Goal: Information Seeking & Learning: Understand process/instructions

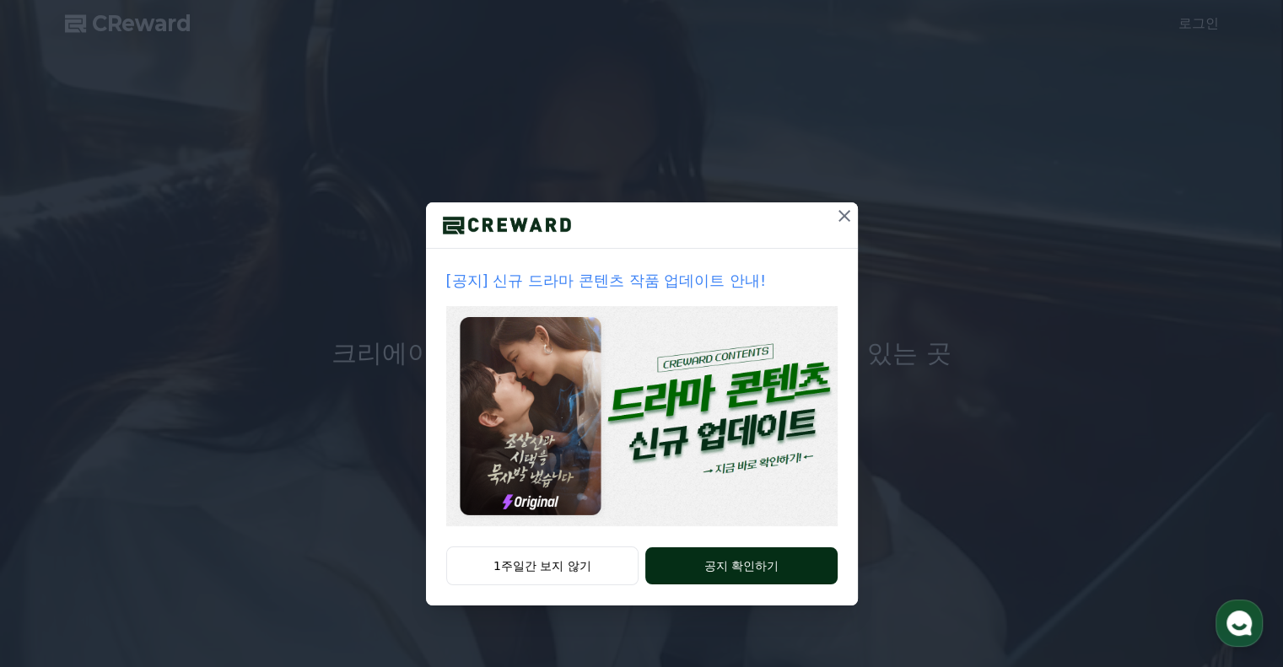
click at [715, 565] on button "공지 확인하기" at bounding box center [740, 565] width 191 height 37
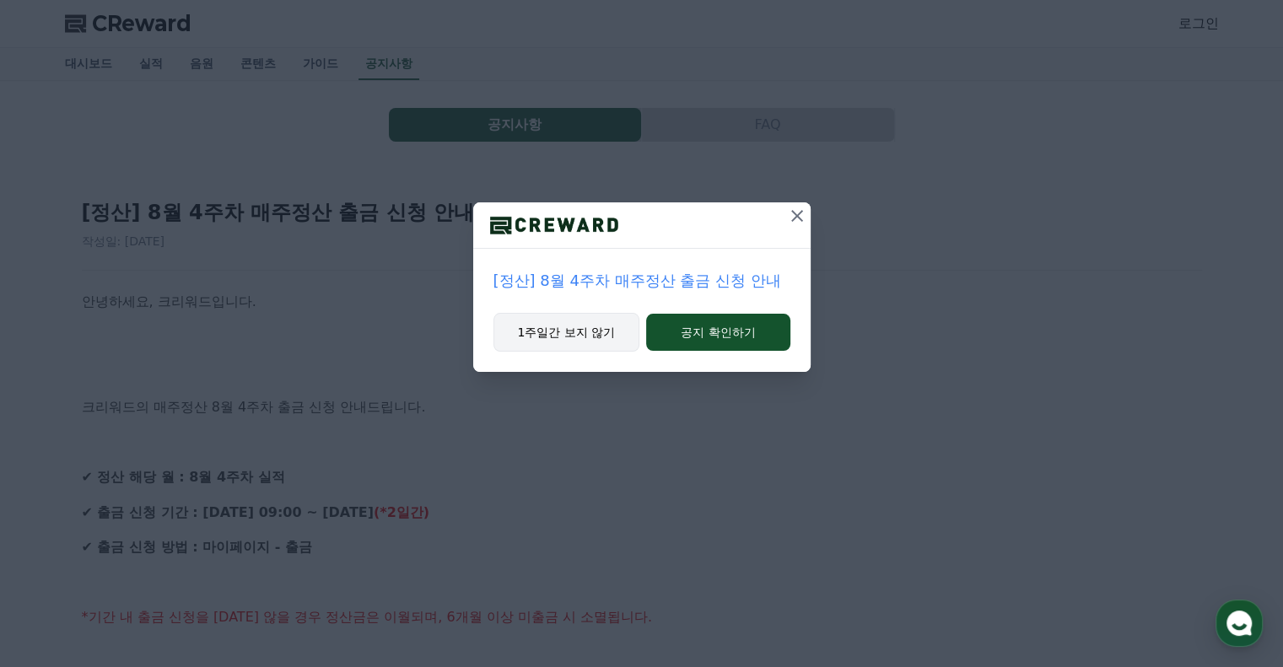
click at [616, 331] on button "1주일간 보지 않기" at bounding box center [566, 332] width 147 height 39
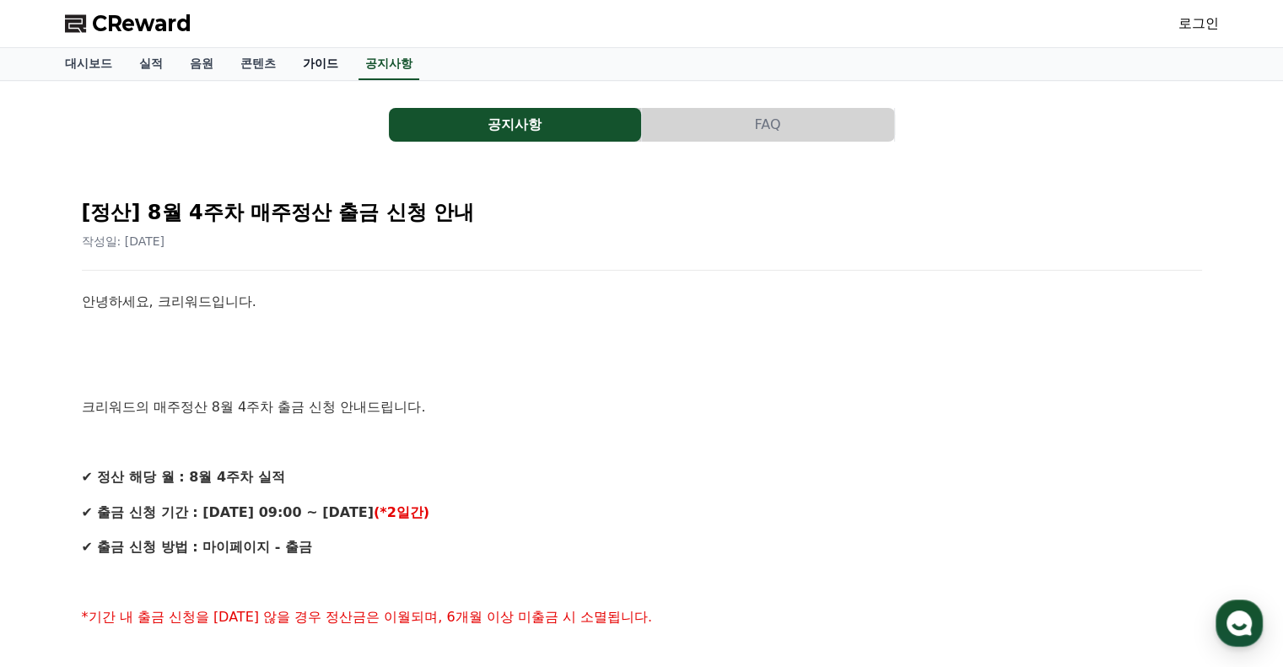
click at [323, 63] on link "가이드" at bounding box center [320, 64] width 62 height 32
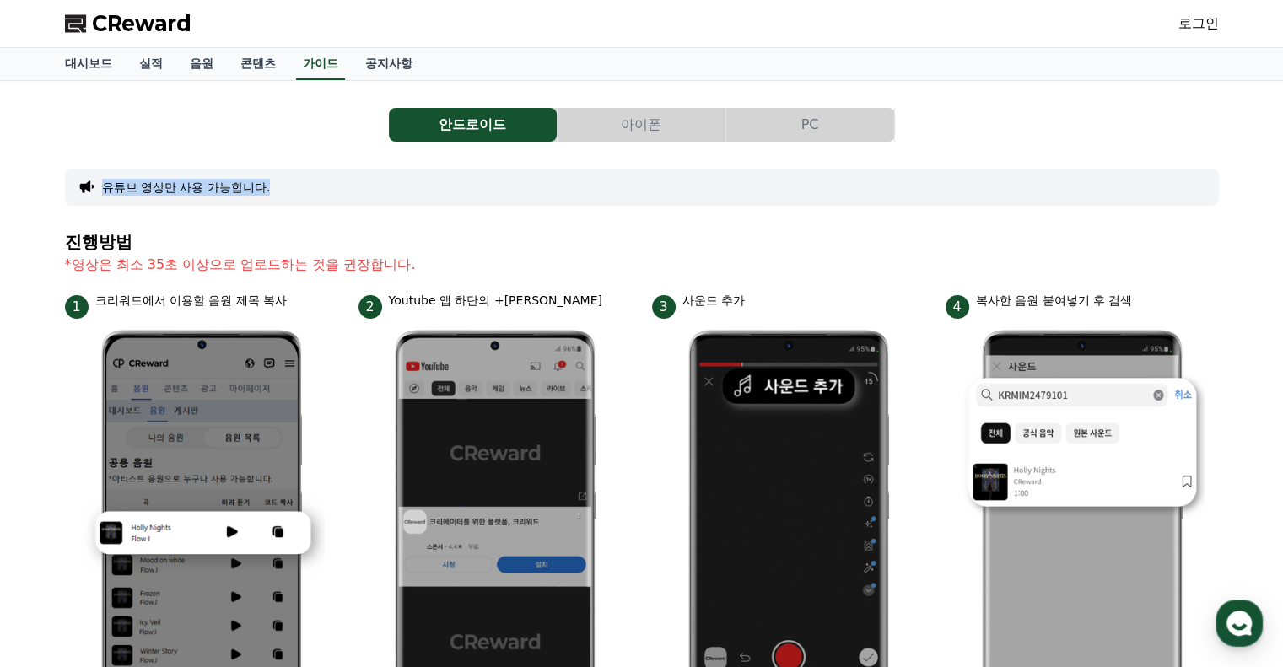
drag, startPoint x: 94, startPoint y: 173, endPoint x: 374, endPoint y: 181, distance: 279.3
click at [374, 181] on div "유튜브 영상만 사용 가능합니다." at bounding box center [642, 187] width 1154 height 37
click at [378, 181] on div "유튜브 영상만 사용 가능합니다." at bounding box center [642, 187] width 1154 height 37
drag, startPoint x: 408, startPoint y: 168, endPoint x: 418, endPoint y: 165, distance: 9.6
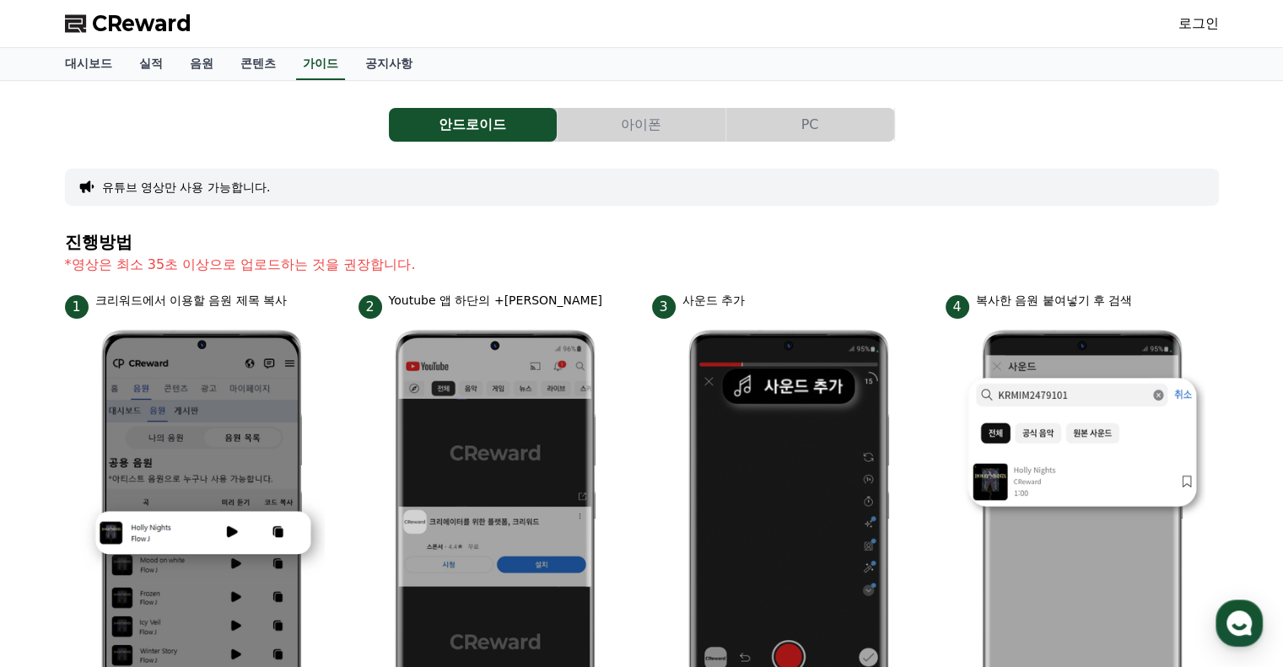
click at [621, 127] on button "아이폰" at bounding box center [642, 125] width 168 height 34
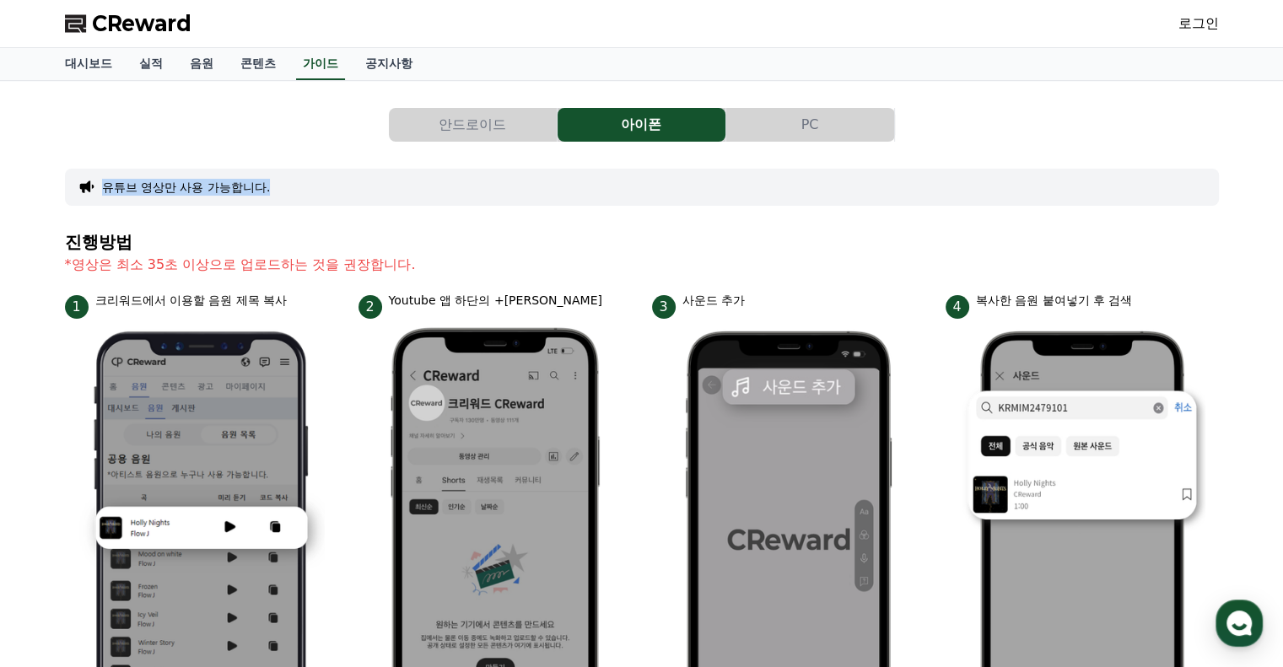
drag, startPoint x: 92, startPoint y: 185, endPoint x: 307, endPoint y: 179, distance: 215.2
click at [307, 179] on div "유튜브 영상만 사용 가능합니다." at bounding box center [642, 187] width 1154 height 37
click at [139, 57] on link "실적" at bounding box center [151, 64] width 51 height 32
click at [203, 62] on link "음원" at bounding box center [201, 64] width 51 height 32
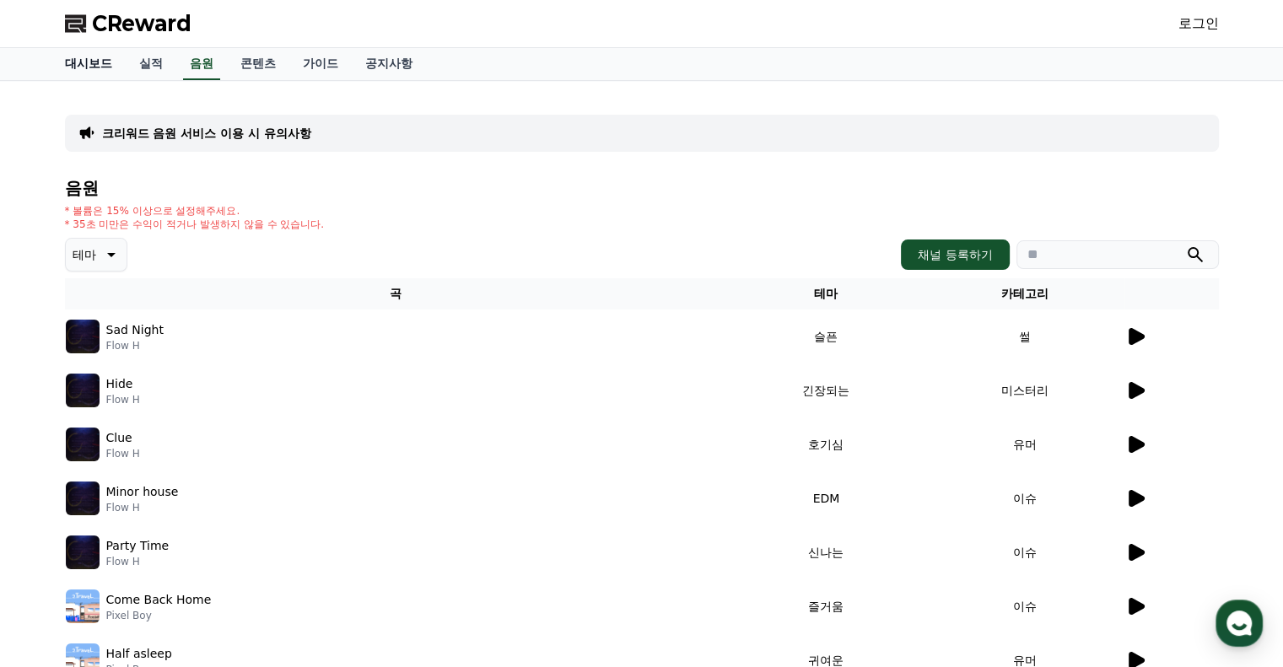
click at [88, 64] on link "대시보드" at bounding box center [88, 64] width 74 height 32
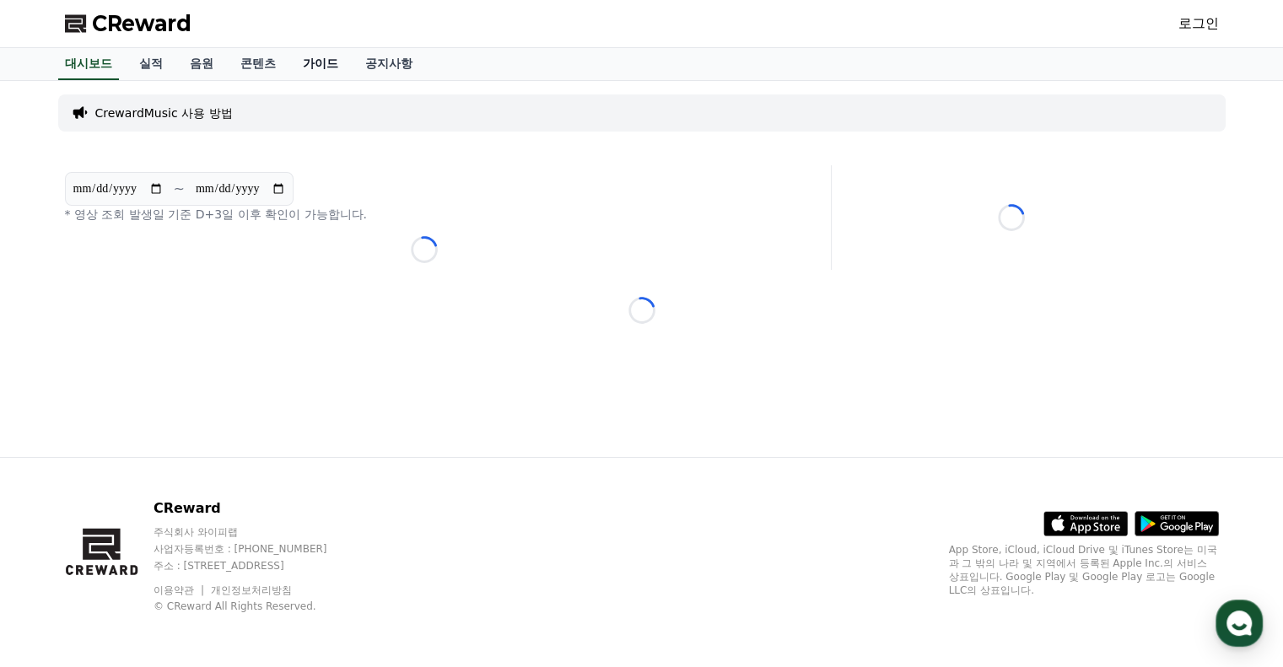
click at [331, 69] on link "가이드" at bounding box center [320, 64] width 62 height 32
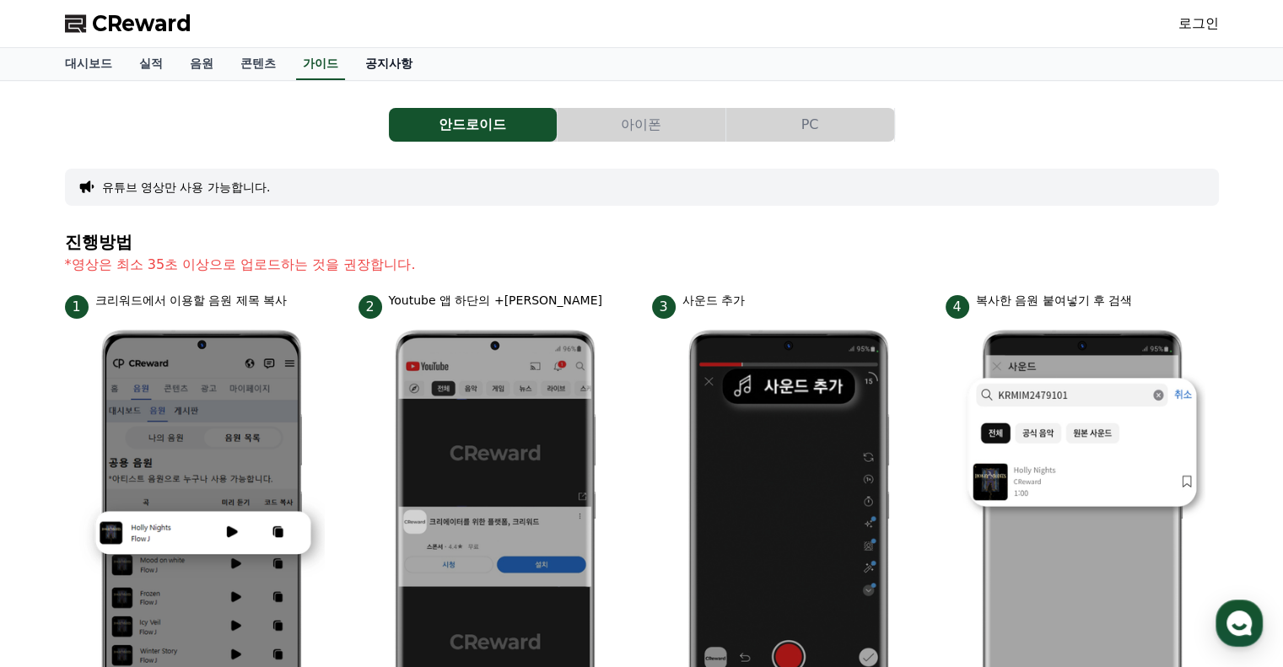
click at [381, 62] on link "공지사항" at bounding box center [389, 64] width 74 height 32
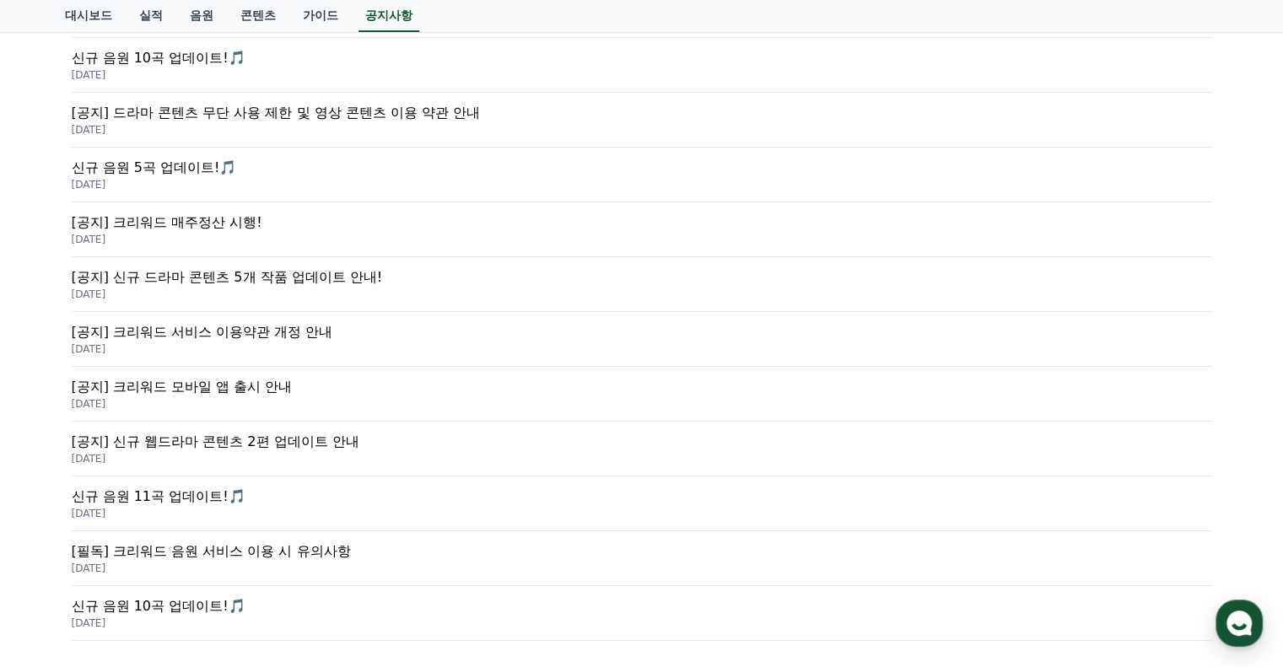
scroll to position [590, 0]
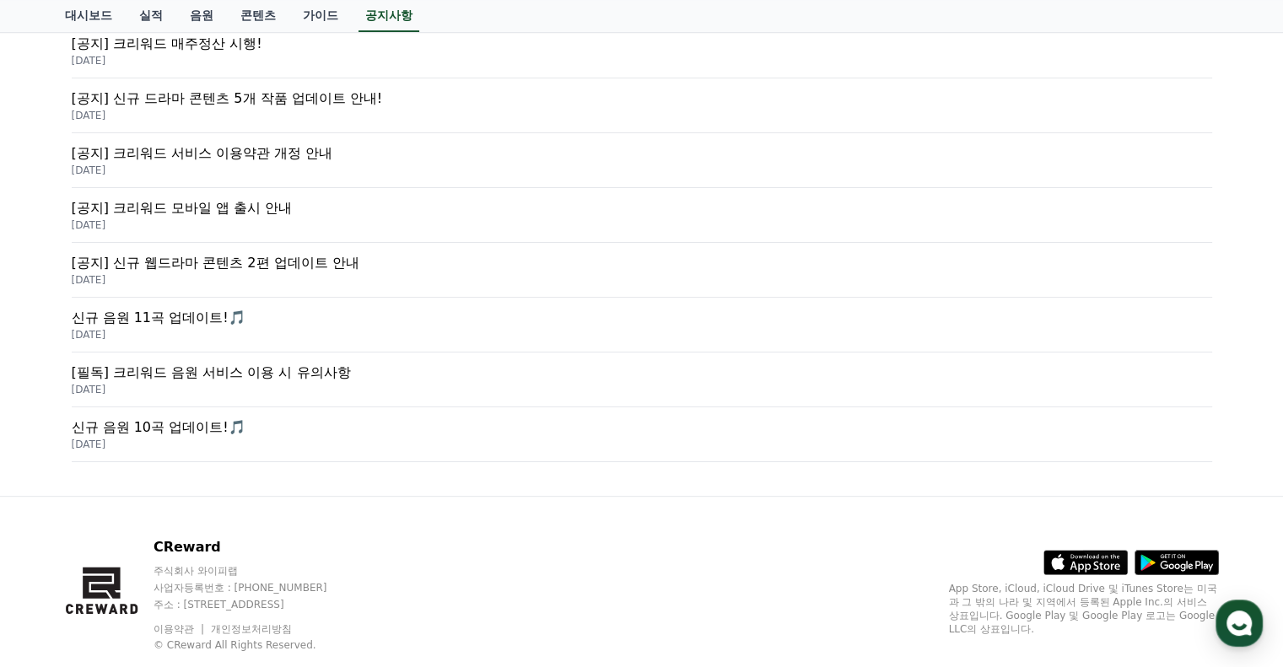
click at [292, 383] on p "[DATE]" at bounding box center [642, 389] width 1140 height 13
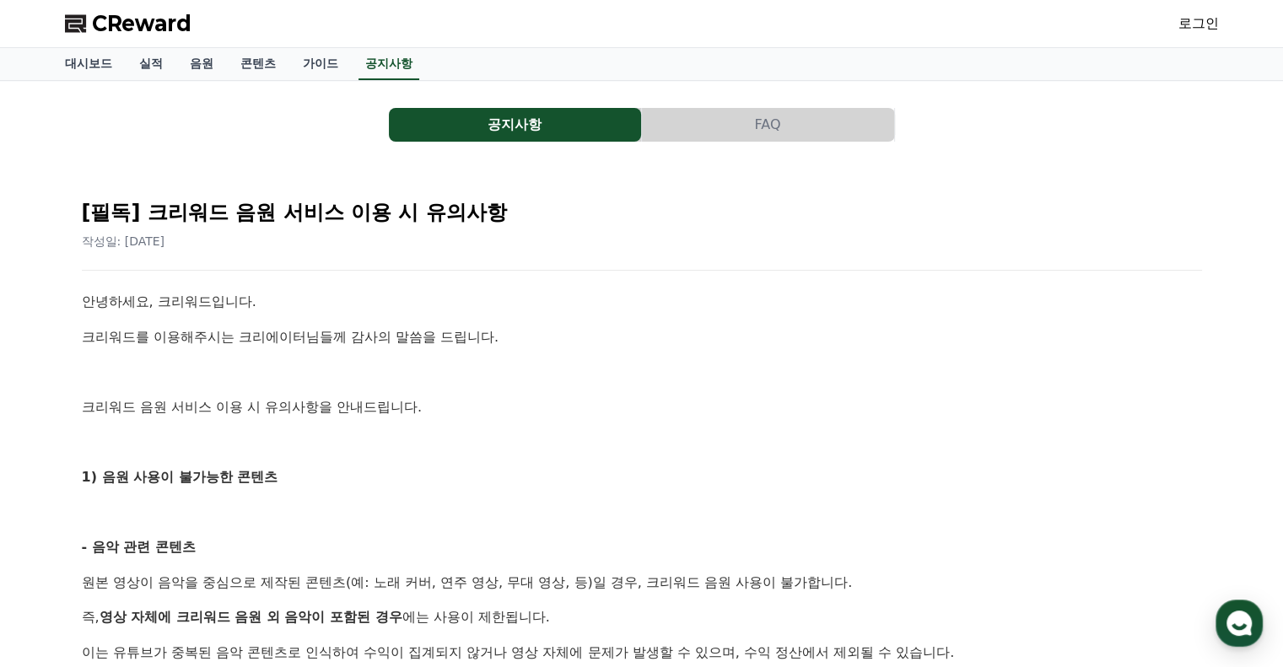
scroll to position [337, 0]
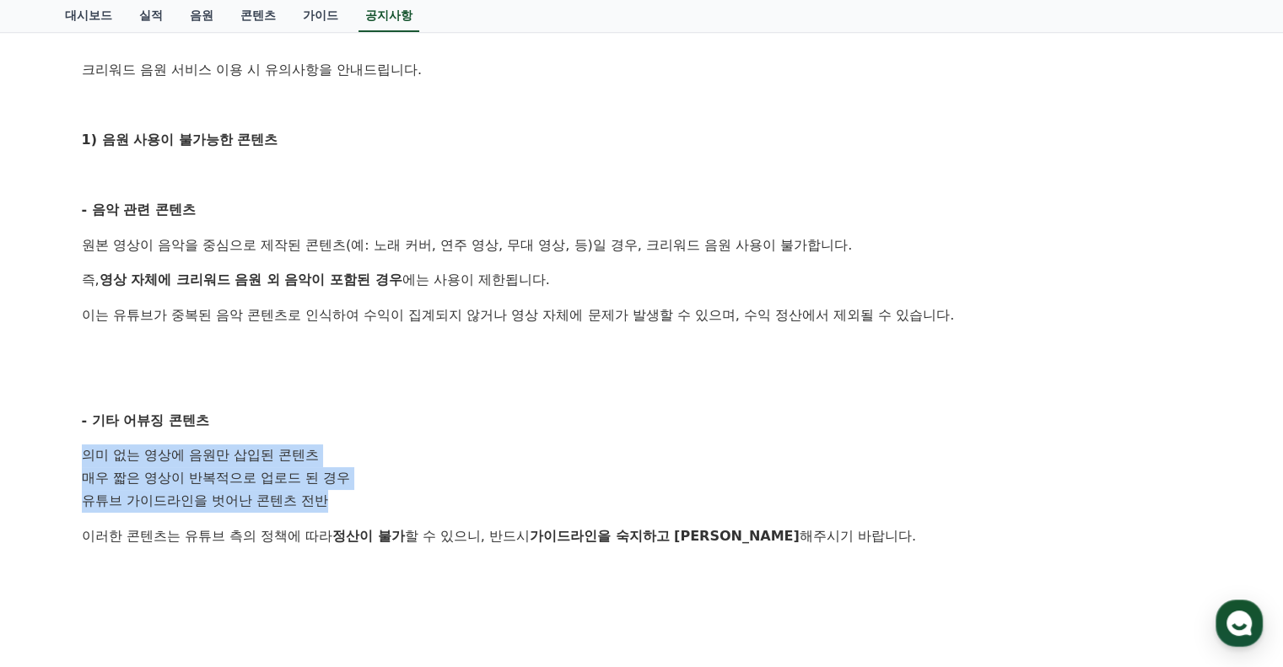
drag, startPoint x: 78, startPoint y: 453, endPoint x: 344, endPoint y: 504, distance: 270.6
click at [344, 504] on div "[필독] 크리워드 음원 서비스 이용 시 유의사항 작성일: [DATE] 안녕하세요, 크리워드입니다. 크리워드를 이용해주시는 크리에이터님들께 감사…" at bounding box center [641, 486] width 1127 height 1283
click at [346, 504] on li "유튜브 가이드라인을 벗어난 콘텐츠 전반" at bounding box center [642, 501] width 1120 height 23
drag, startPoint x: 357, startPoint y: 495, endPoint x: 37, endPoint y: 451, distance: 322.7
click at [37, 455] on div "공지사항 FAQ [필독] 크리워드 음원 서비스 이용 시 유의사항 작성일: [DATE] 안녕하세요, 크리워드입니다. 크리워드를 이용해주시는 크리…" at bounding box center [641, 449] width 1283 height 1411
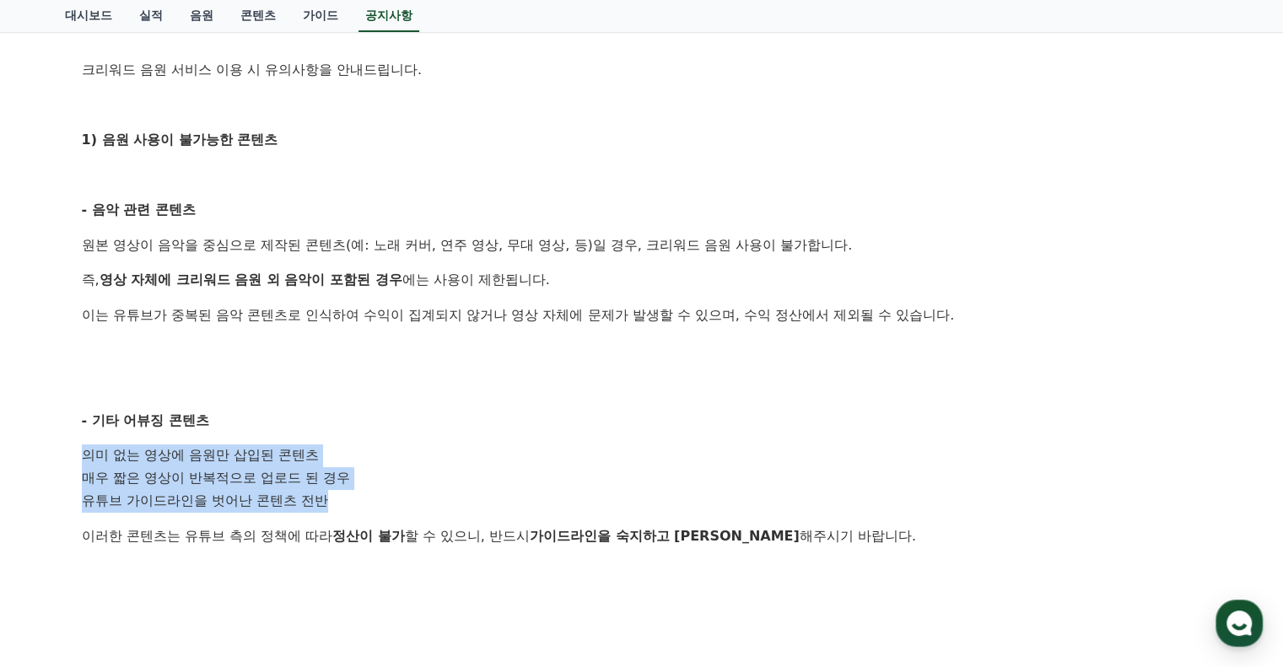
click at [72, 450] on div "[필독] 크리워드 음원 서비스 이용 시 유의사항 작성일: [DATE] 안녕하세요, 크리워드입니다. 크리워드를 이용해주시는 크리에이터님들께 감사…" at bounding box center [642, 486] width 1140 height 1296
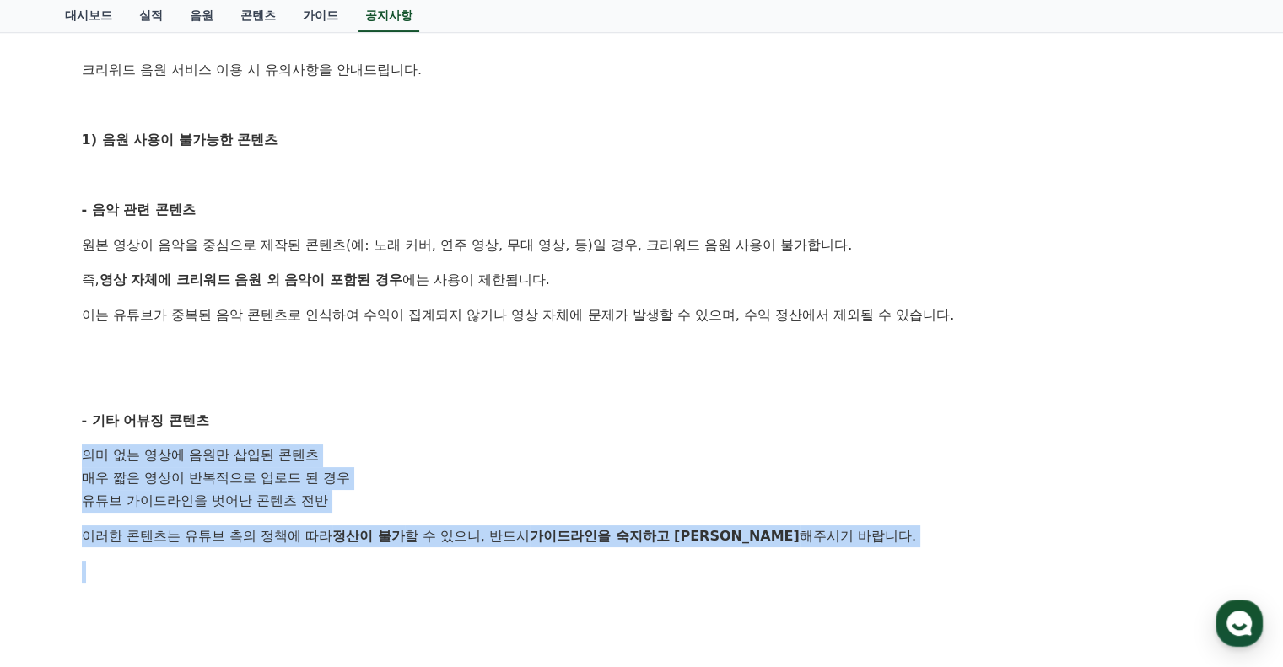
drag, startPoint x: 71, startPoint y: 444, endPoint x: 875, endPoint y: 573, distance: 814.1
click at [875, 573] on div "[필독] 크리워드 음원 서비스 이용 시 유의사항 작성일: [DATE] 안녕하세요, 크리워드입니다. 크리워드를 이용해주시는 크리에이터님들께 감사…" at bounding box center [642, 486] width 1140 height 1296
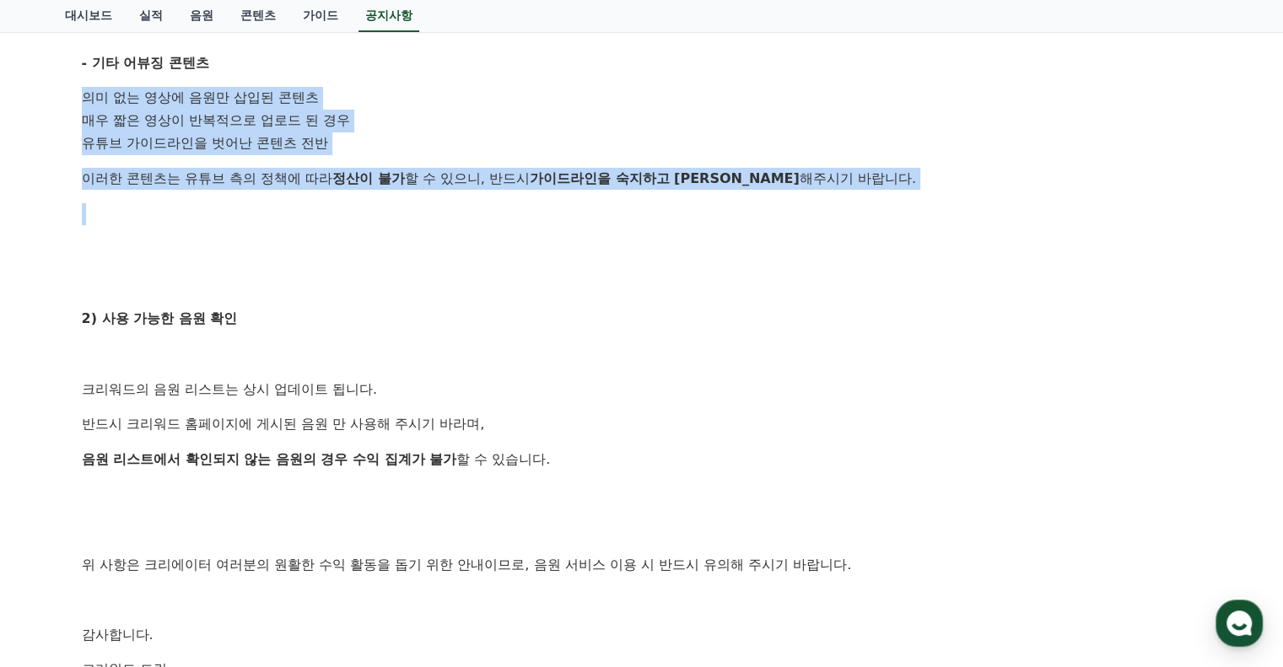
scroll to position [843, 0]
